Goal: Check status

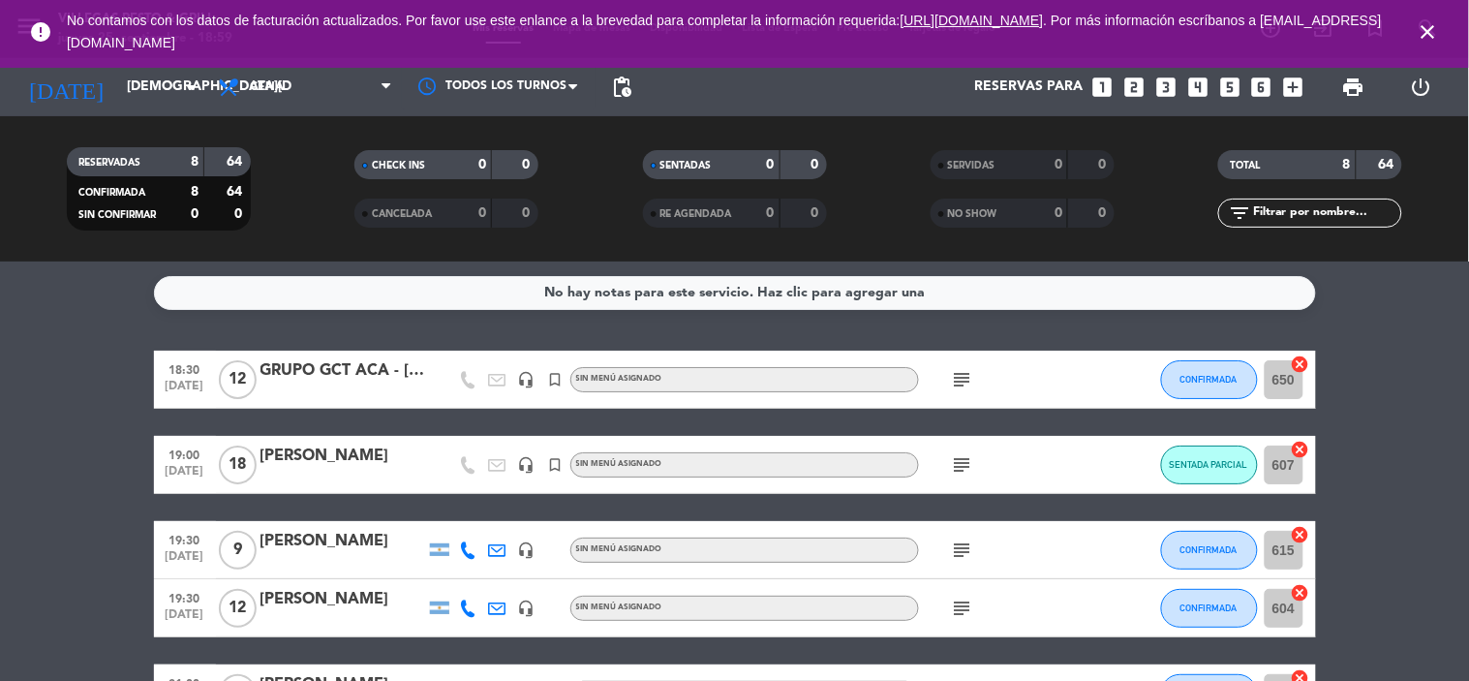
drag, startPoint x: 1468, startPoint y: 452, endPoint x: 1402, endPoint y: 459, distance: 66.2
click at [1464, 449] on bookings-row "18:30 [DATE] GRUPO GCT ACA - [DATE] headset_mic turned_in_not Sin menú asignado…" at bounding box center [734, 650] width 1469 height 600
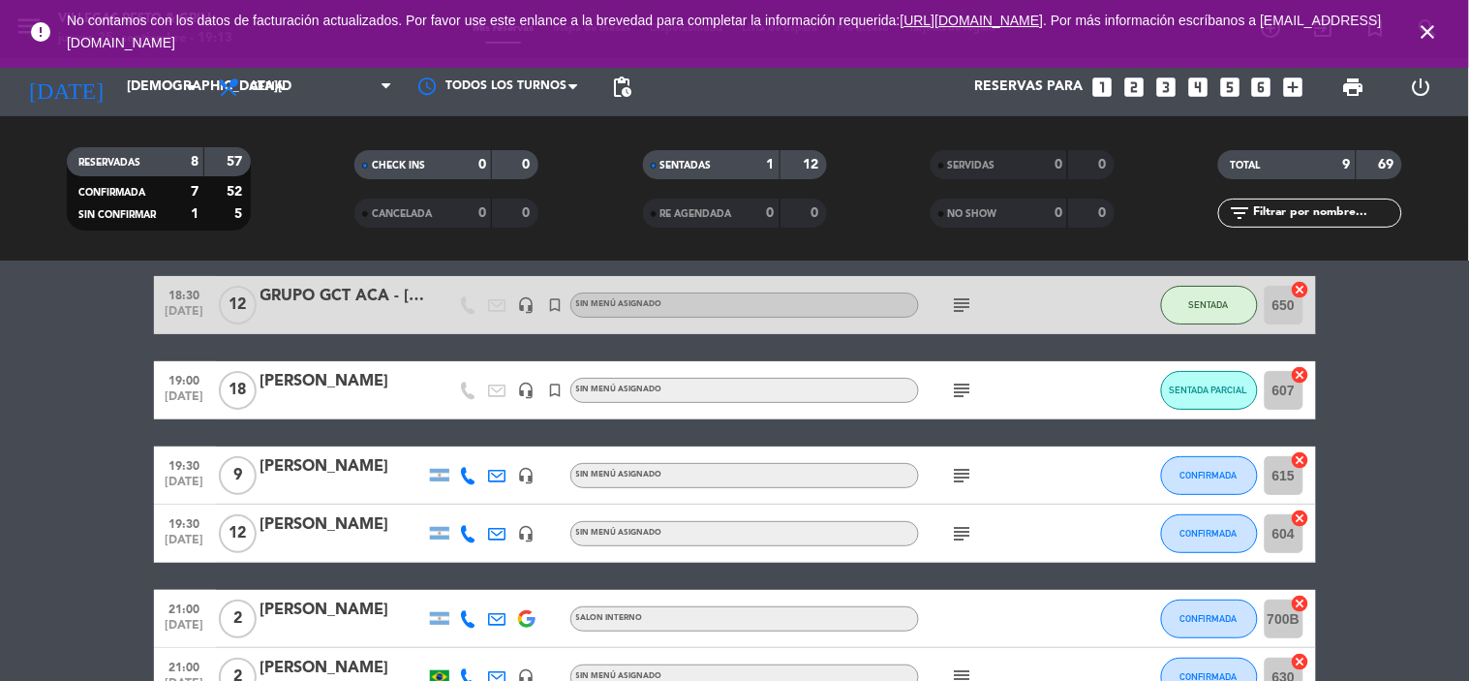
scroll to position [107, 0]
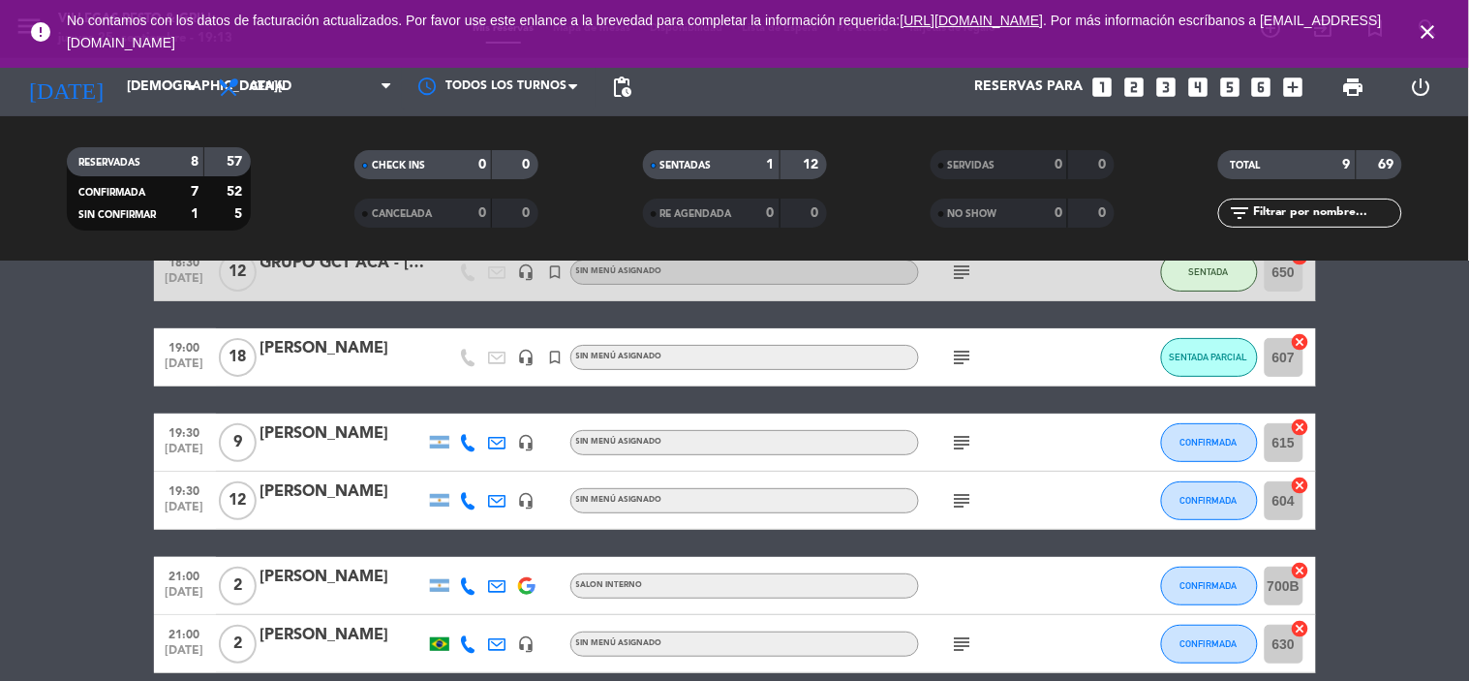
click at [964, 496] on icon "subject" at bounding box center [962, 500] width 23 height 23
click at [968, 497] on icon "subject" at bounding box center [962, 500] width 23 height 23
click at [1377, 460] on bookings-row "18:30 [DATE] GRUPO GCT ACA - [DATE] headset_mic turned_in_not Sin menú asignado…" at bounding box center [734, 572] width 1469 height 658
click at [957, 501] on icon "subject" at bounding box center [962, 500] width 23 height 23
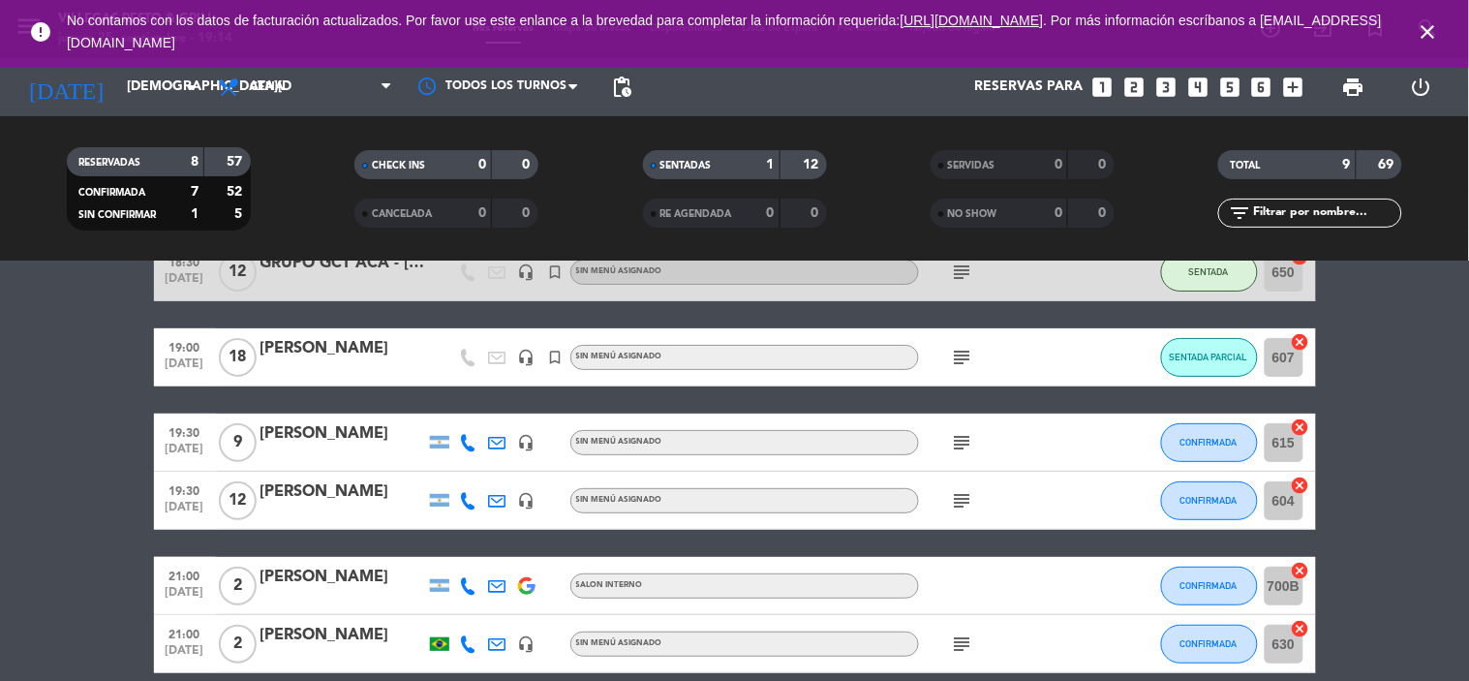
click at [1455, 452] on bookings-row "18:30 [DATE] GRUPO GCT ACA - [DATE] headset_mic turned_in_not Sin menú asignado…" at bounding box center [734, 572] width 1469 height 658
click at [1377, 414] on bookings-row "18:30 [DATE] GRUPO GCT ACA - [DATE] headset_mic turned_in_not Sin menú asignado…" at bounding box center [734, 572] width 1469 height 658
click at [970, 497] on icon "subject" at bounding box center [962, 500] width 23 height 23
click at [963, 436] on icon "subject" at bounding box center [962, 442] width 23 height 23
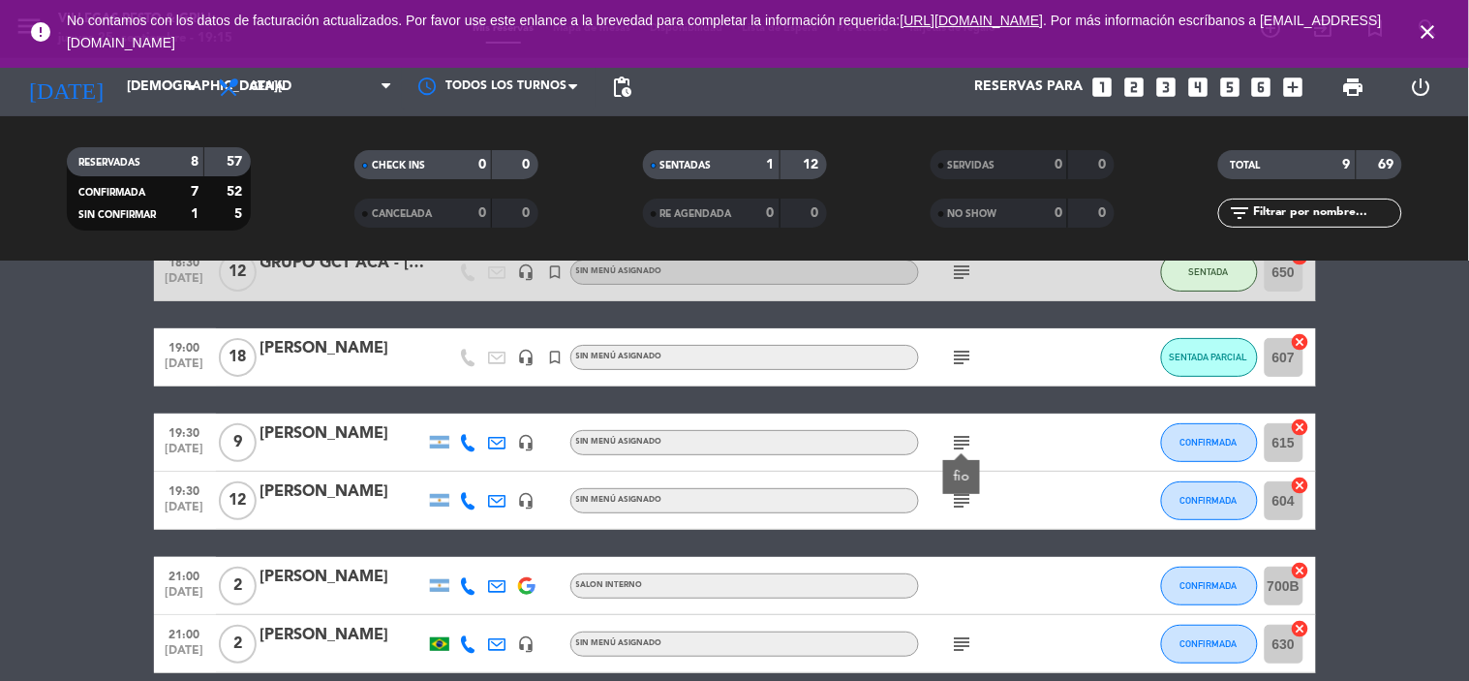
scroll to position [0, 0]
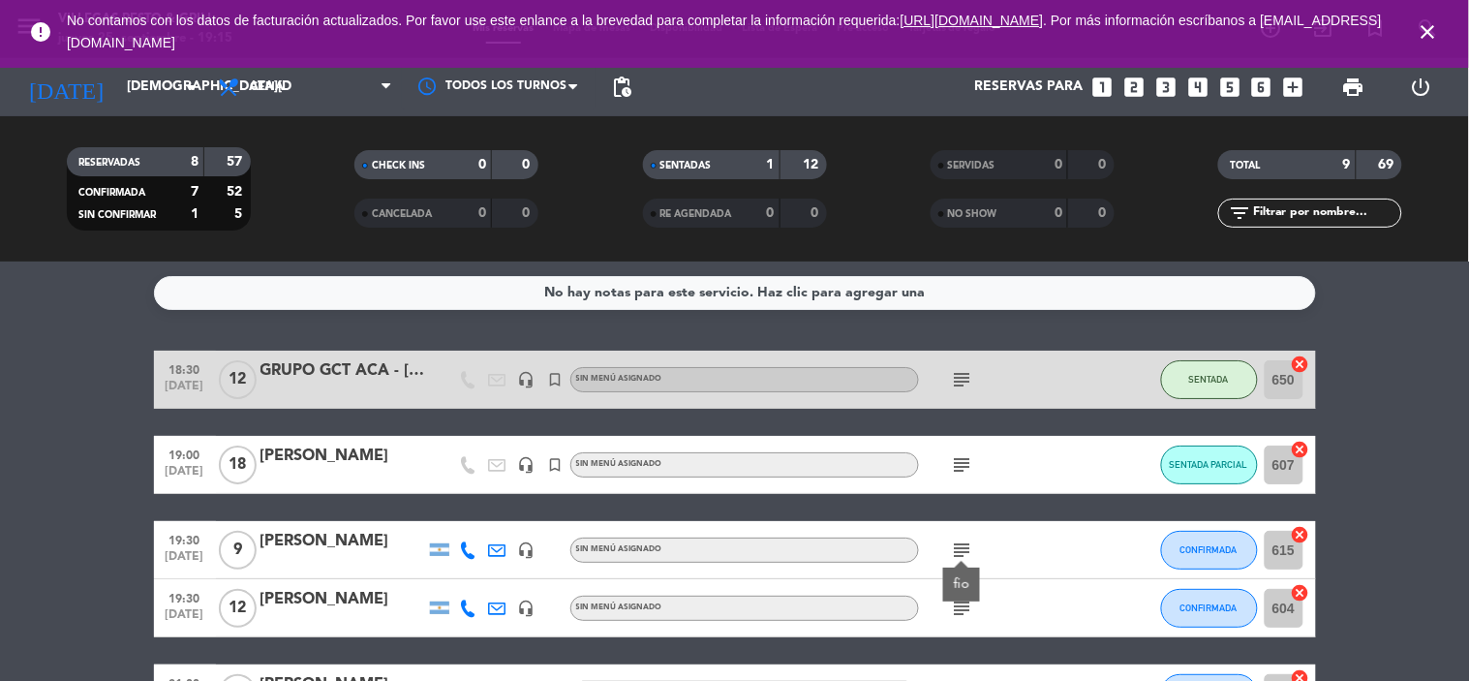
click at [1394, 450] on bookings-row "18:30 [DATE] GRUPO GCT ACA - [DATE] headset_mic turned_in_not Sin menú asignado…" at bounding box center [734, 679] width 1469 height 658
click at [1439, 325] on div "No hay notas para este servicio. Haz clic para agregar una 18:30 [DATE] GRUPO G…" at bounding box center [734, 470] width 1469 height 419
